Goal: Task Accomplishment & Management: Manage account settings

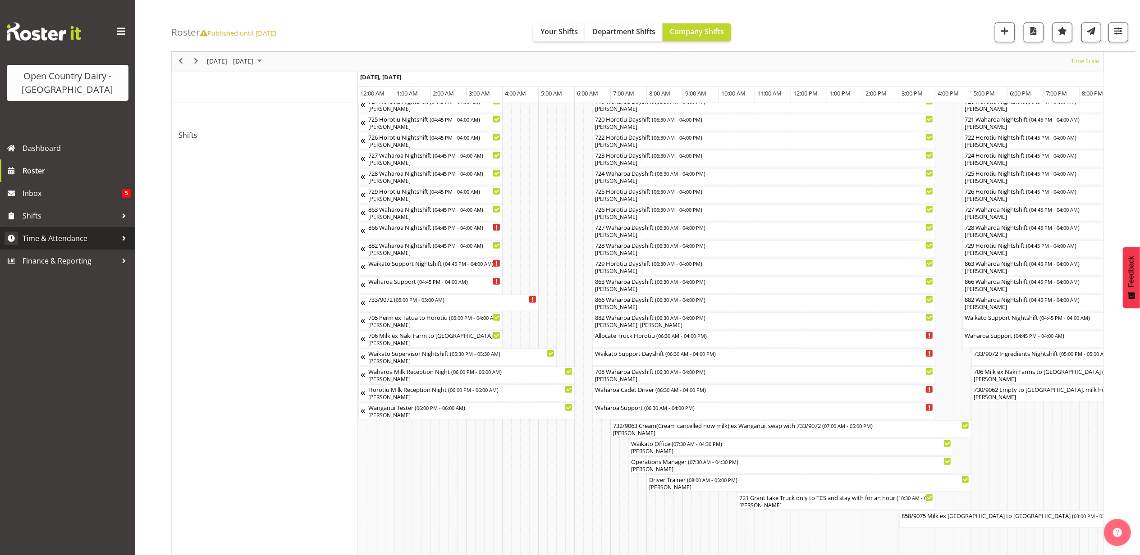
scroll to position [0, 3857]
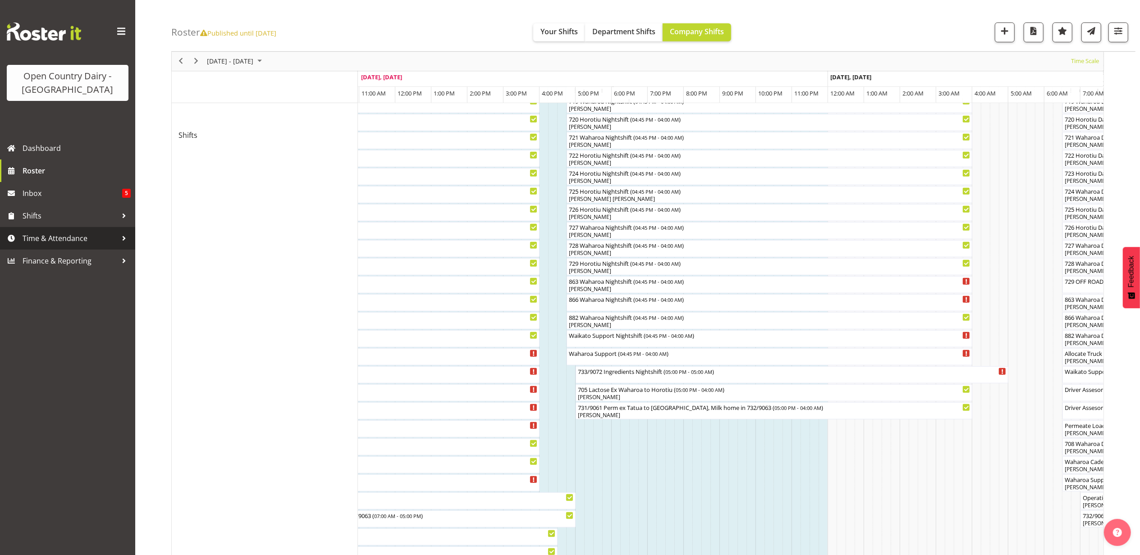
click at [50, 235] on span "Time & Attendance" at bounding box center [70, 239] width 95 height 14
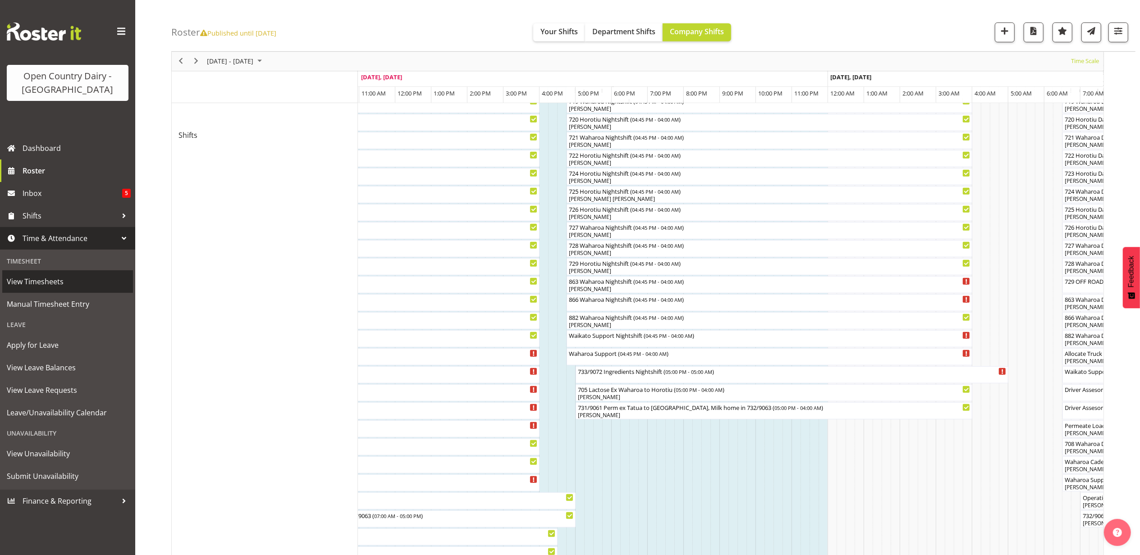
click at [35, 283] on span "View Timesheets" at bounding box center [68, 282] width 122 height 14
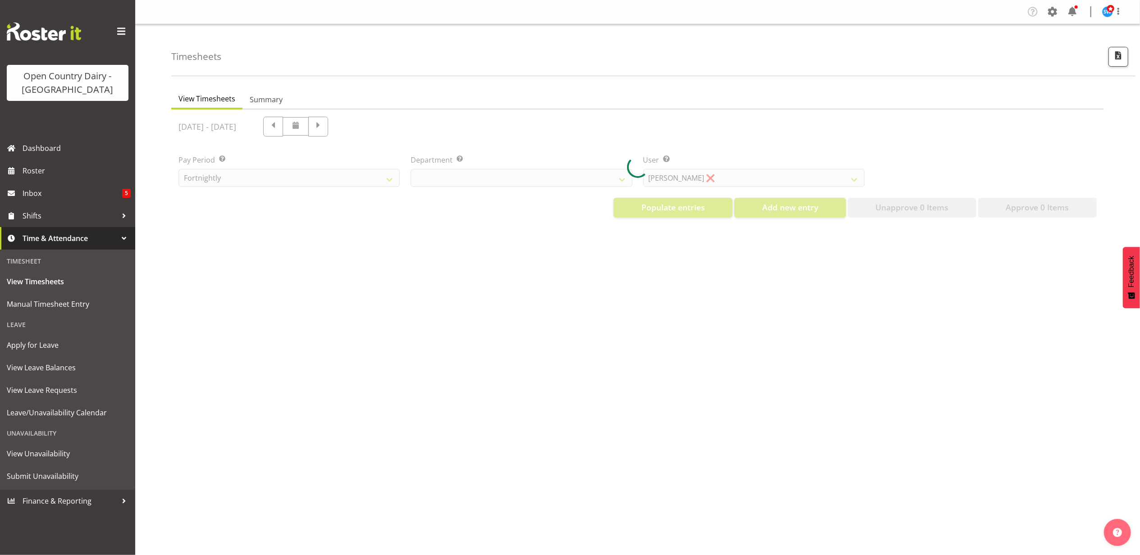
select select "733"
select select "7414"
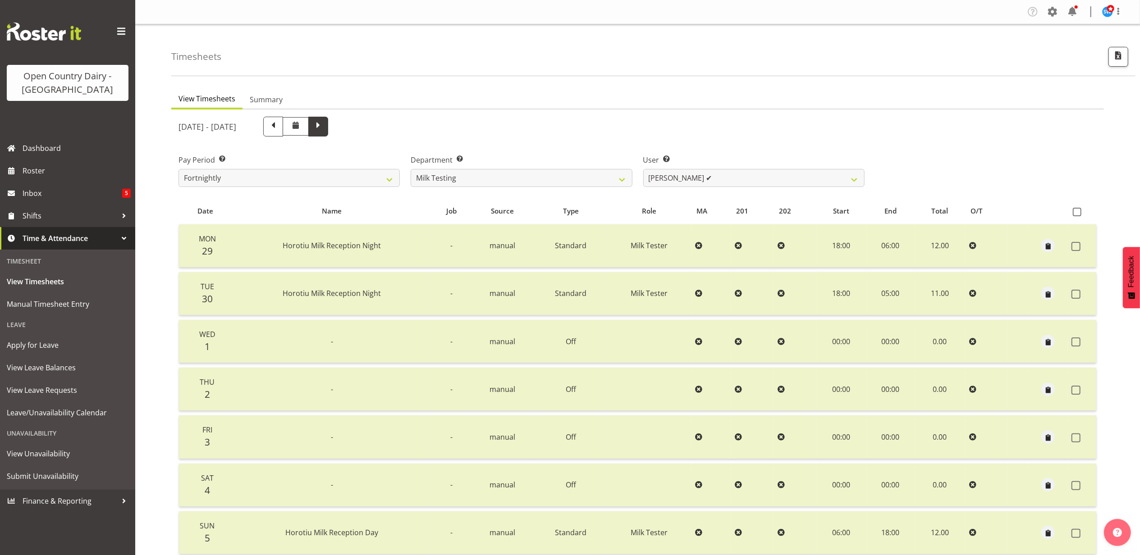
click at [324, 125] on span at bounding box center [318, 126] width 12 height 12
select select
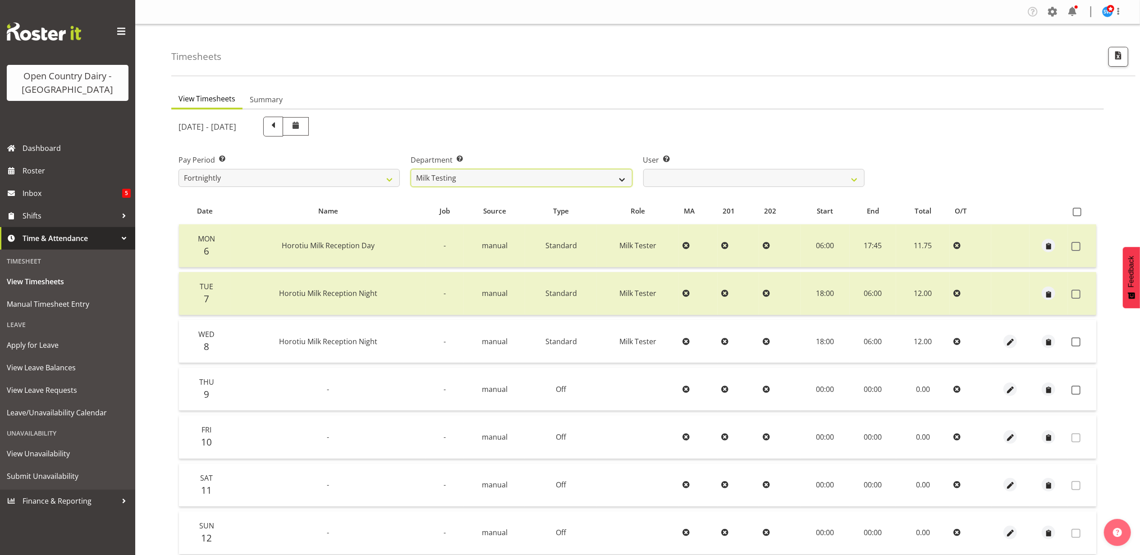
click at [544, 180] on select "701 702 703 704 705 706 707 708 709 710 711 712 713 714 715 716 717 718 719 720" at bounding box center [521, 178] width 221 height 18
select select "874"
click at [411, 169] on select "701 702 703 704 705 706 707 708 709 710 711 712 713 714 715 716 717 718 719 720" at bounding box center [521, 178] width 221 height 18
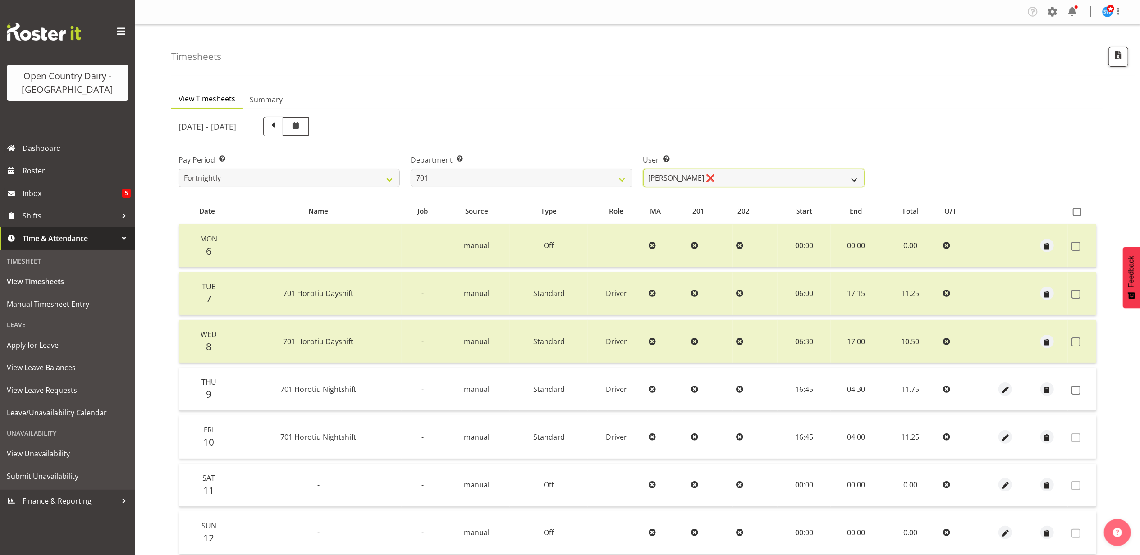
click at [778, 177] on select "[PERSON_NAME] ❌ [PERSON_NAME] ❌ [PERSON_NAME] ❌ [PERSON_NAME] ❌" at bounding box center [753, 178] width 221 height 18
select select "8383"
click at [643, 169] on select "[PERSON_NAME] ❌ [PERSON_NAME] ❌ [PERSON_NAME] ❌ [PERSON_NAME] ❌" at bounding box center [753, 178] width 221 height 18
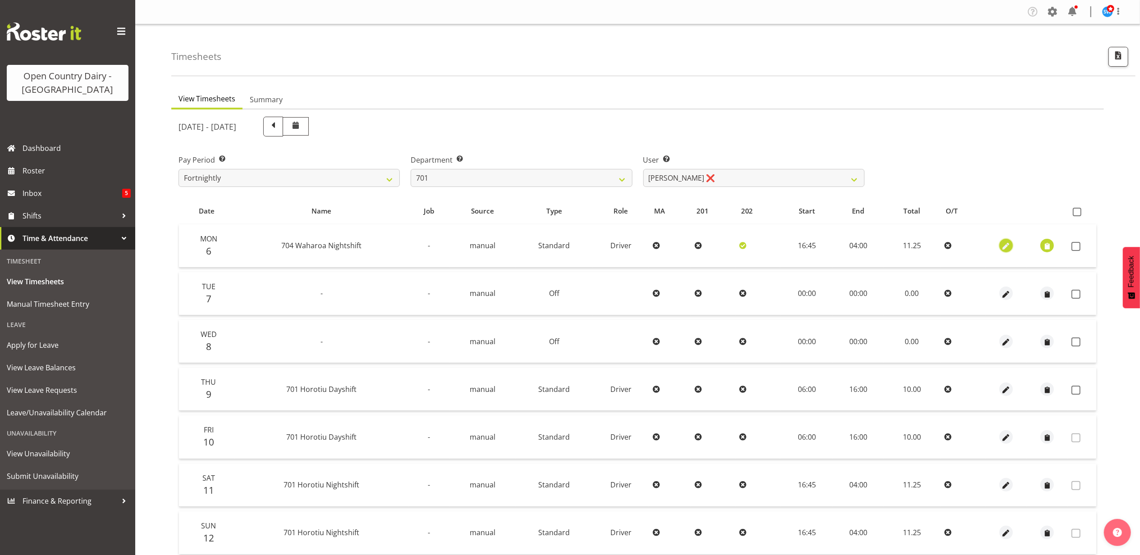
click at [1008, 239] on span "button" at bounding box center [1005, 245] width 10 height 13
select select "Standard"
select select "717"
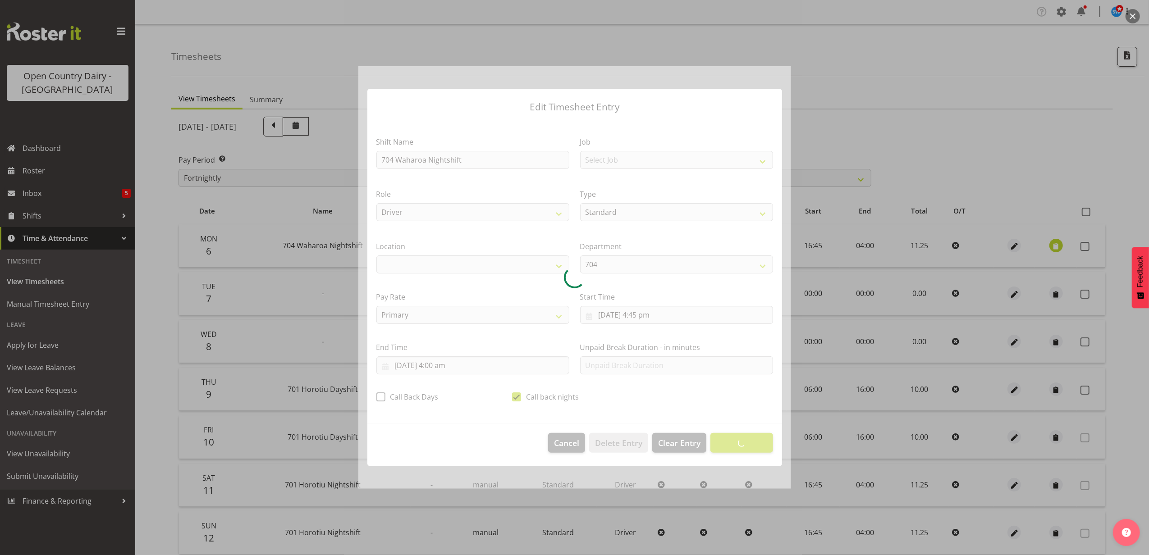
select select "1054"
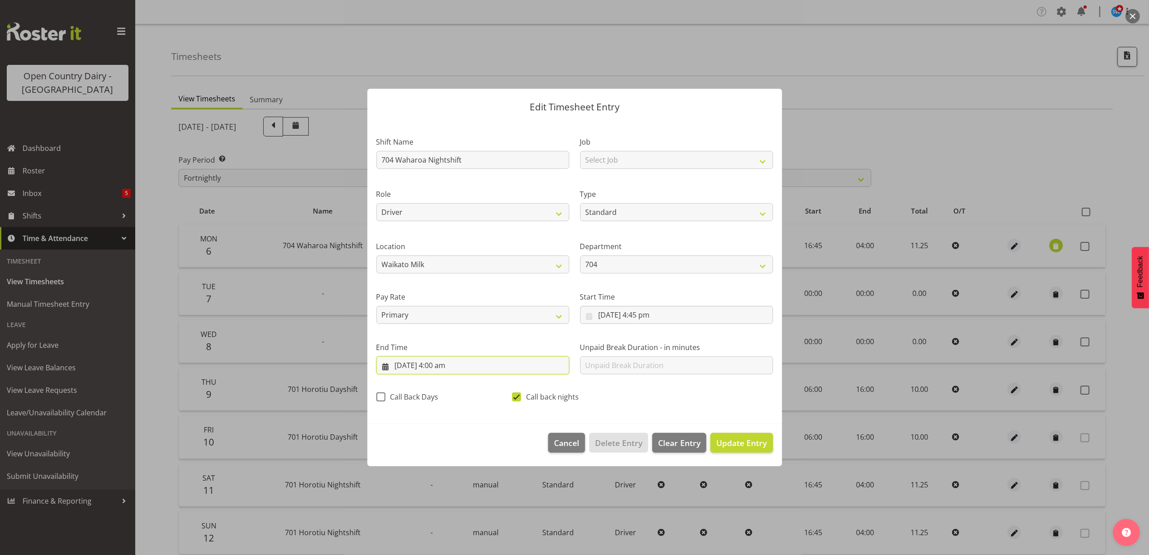
click at [434, 364] on input "[DATE] 4:00 am" at bounding box center [472, 365] width 193 height 18
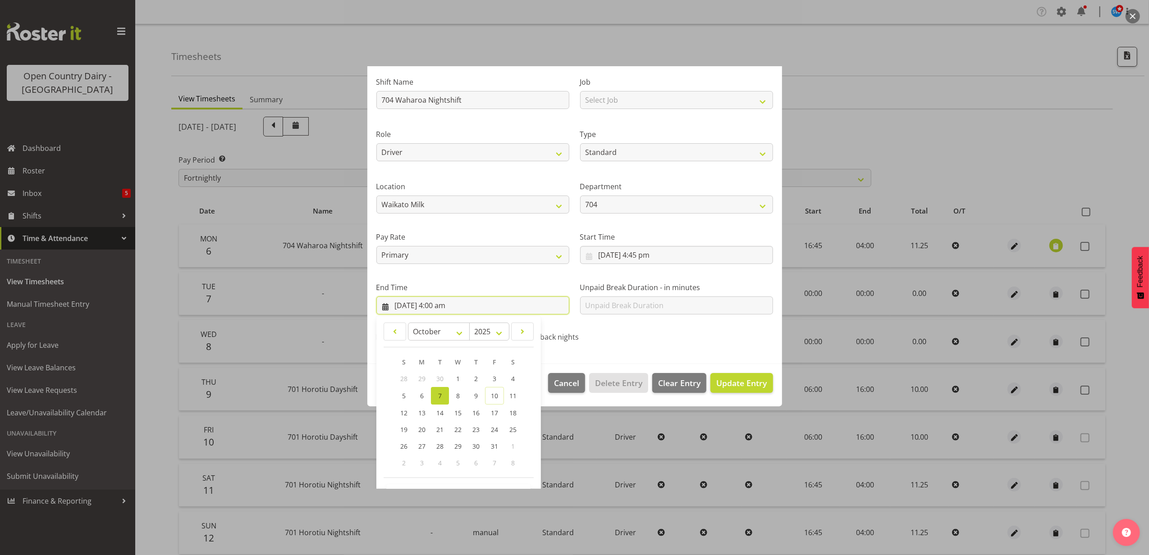
scroll to position [91, 0]
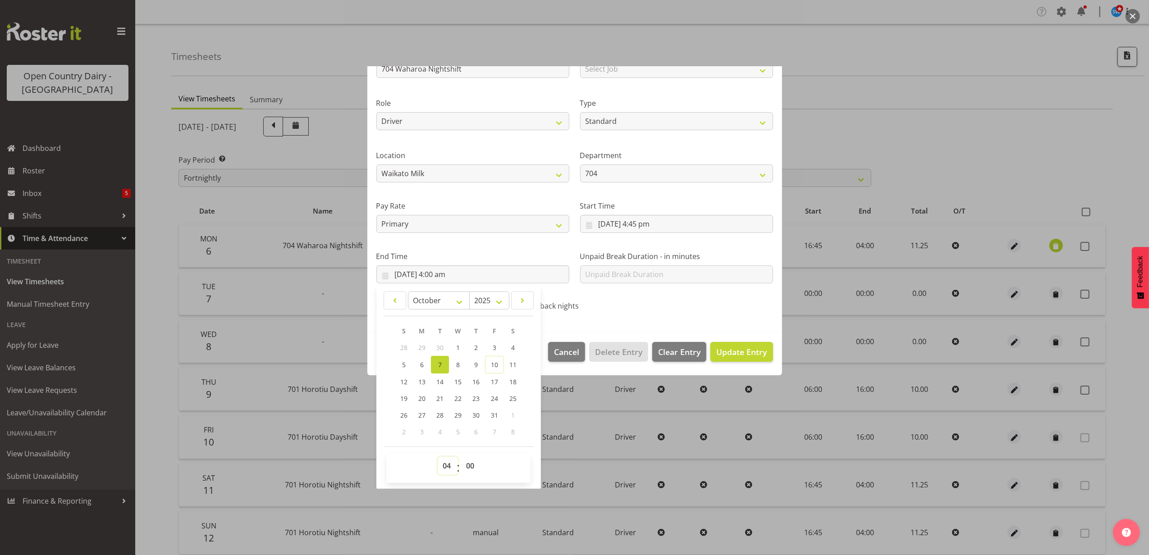
click at [448, 467] on select "00 01 02 03 04 05 06 07 08 09 10 11 12 13 14 15 16 17 18 19 20 21 22 23" at bounding box center [448, 466] width 20 height 18
select select "6"
click at [438, 457] on select "00 01 02 03 04 05 06 07 08 09 10 11 12 13 14 15 16 17 18 19 20 21 22 23" at bounding box center [448, 466] width 20 height 18
type input "[DATE] 6:00 am"
click at [725, 343] on button "Update Entry" at bounding box center [741, 352] width 62 height 20
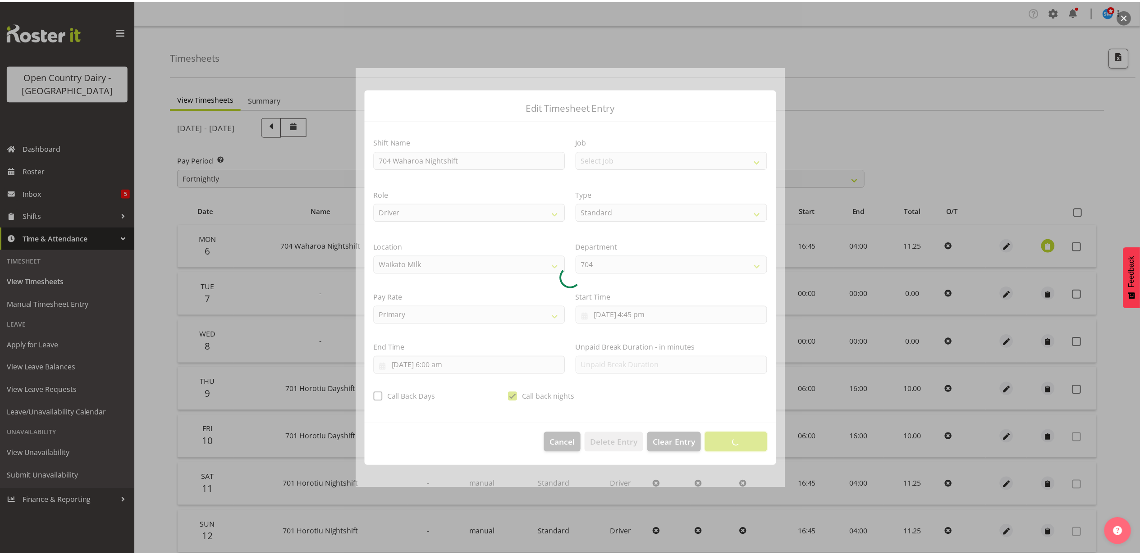
scroll to position [0, 0]
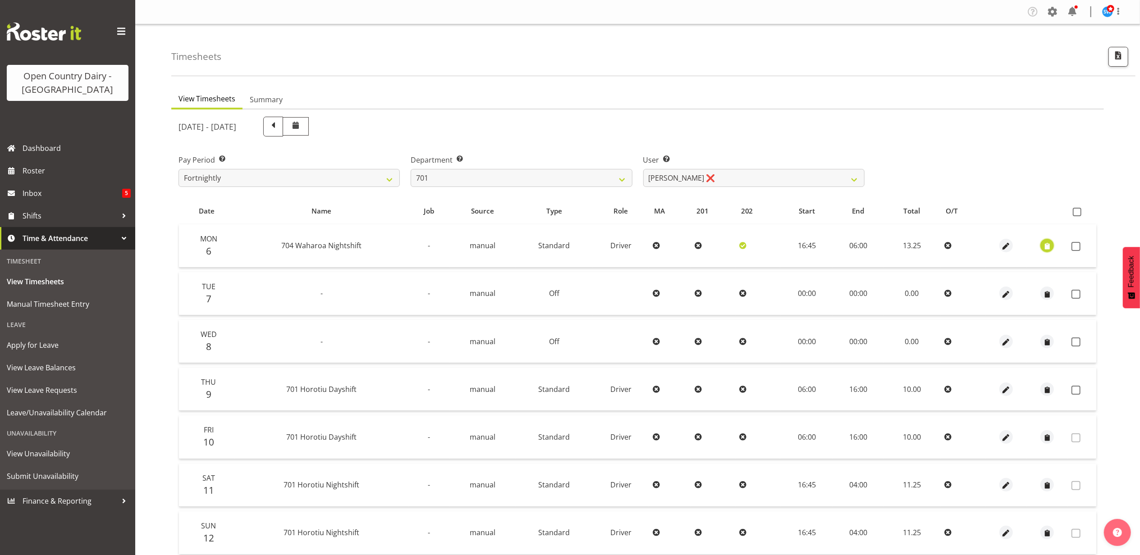
click at [1044, 244] on span "button" at bounding box center [1047, 247] width 10 height 10
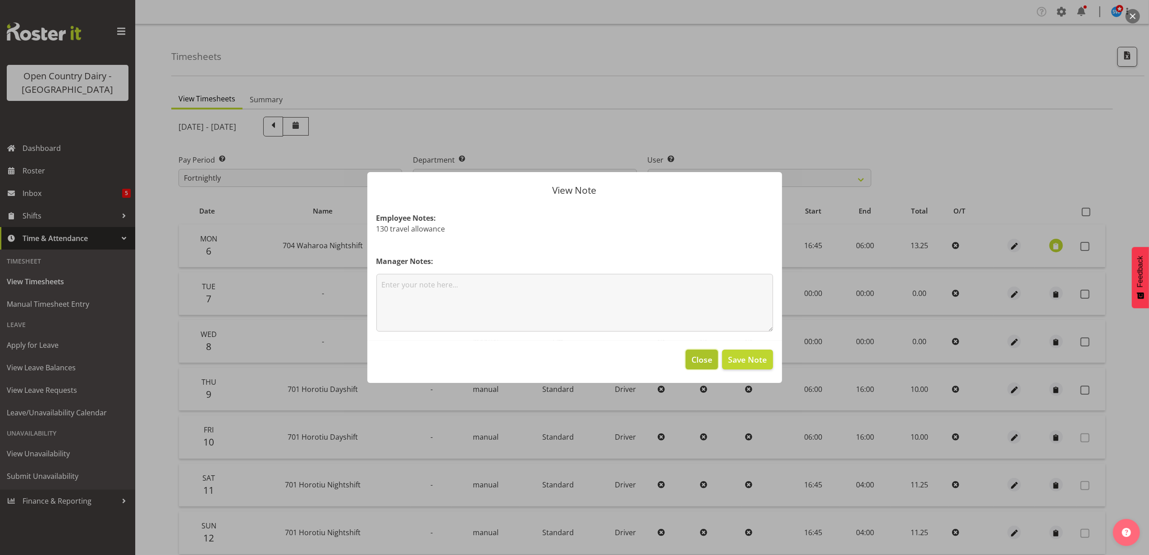
click at [691, 354] on span "Close" at bounding box center [701, 360] width 21 height 12
